Goal: Information Seeking & Learning: Understand process/instructions

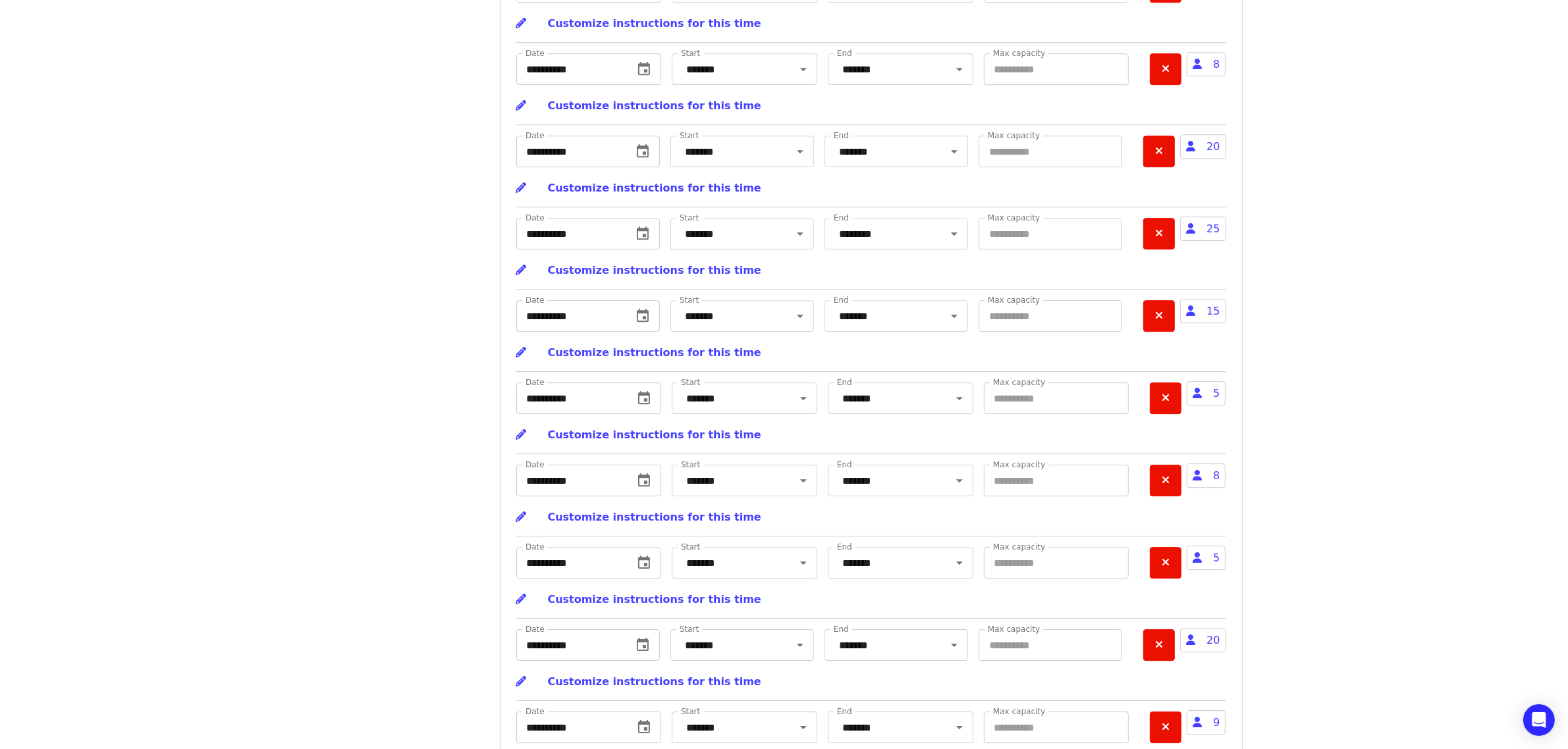
scroll to position [11393, 0]
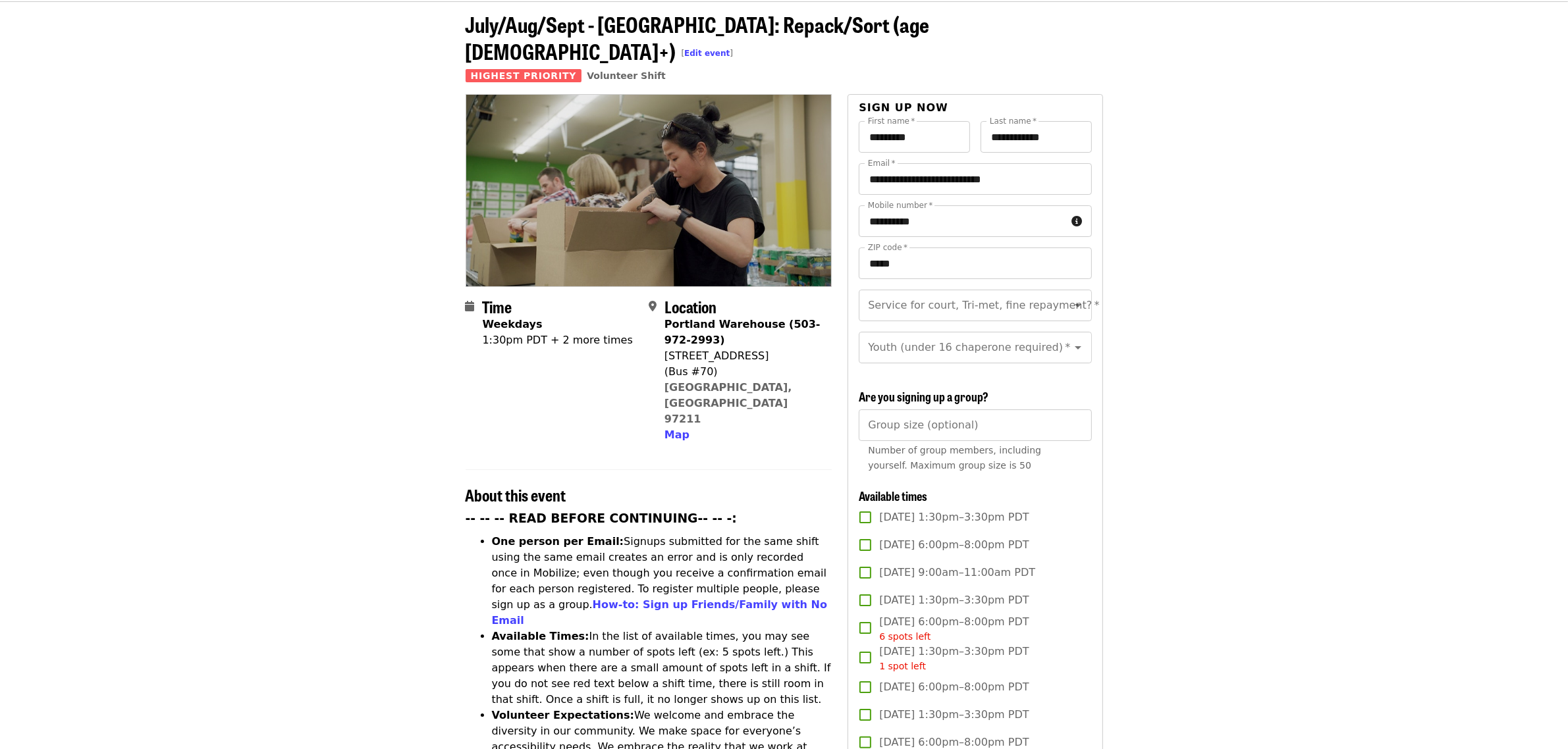
scroll to position [82, 0]
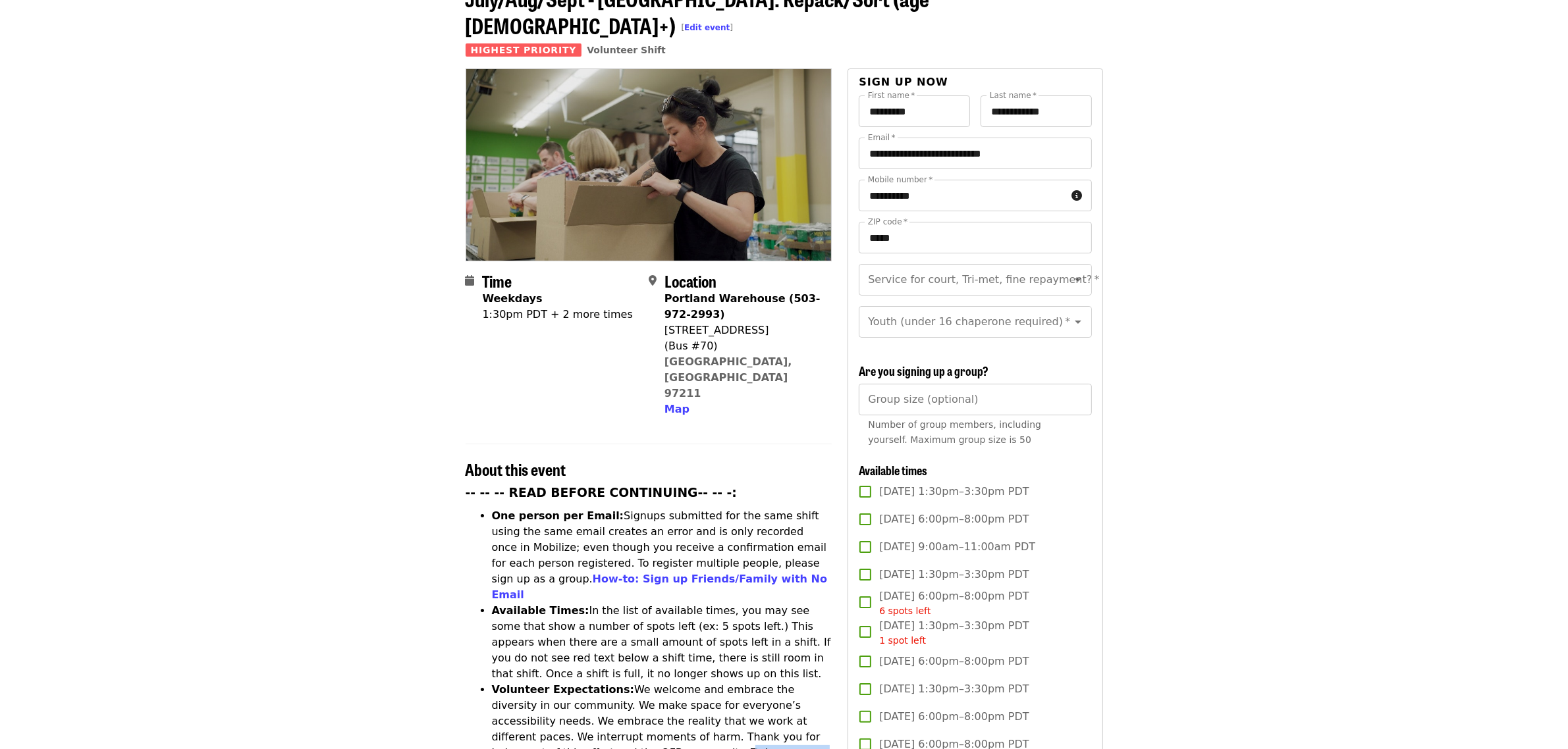
drag, startPoint x: 550, startPoint y: 684, endPoint x: 551, endPoint y: 700, distance: 16.0
click at [551, 700] on li "Volunteer Expectations: We welcome and embrace the diversity in our community. …" at bounding box center [662, 729] width 340 height 95
copy li "To learn more; read the complete Volunteer Agreement Policy"
